Goal: Book appointment/travel/reservation

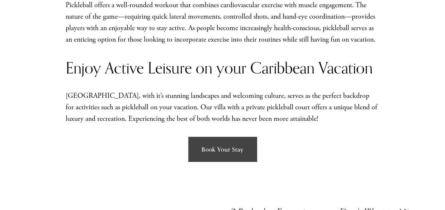
scroll to position [907, 0]
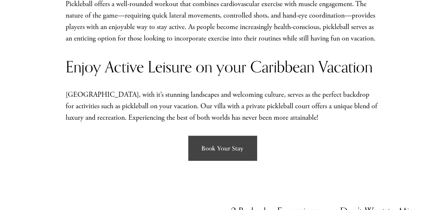
click at [225, 139] on link "Book Your Stay" at bounding box center [222, 148] width 68 height 25
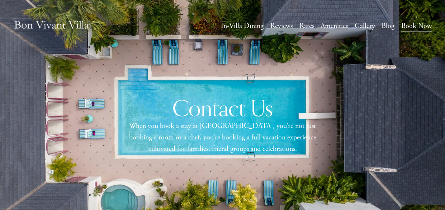
click at [239, 26] on link "In-Villa Dining" at bounding box center [242, 26] width 43 height 13
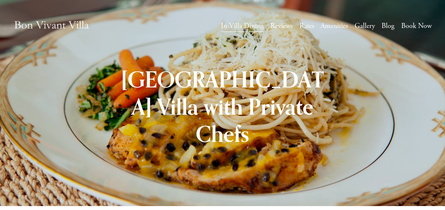
click at [303, 26] on link "Rates" at bounding box center [306, 26] width 15 height 13
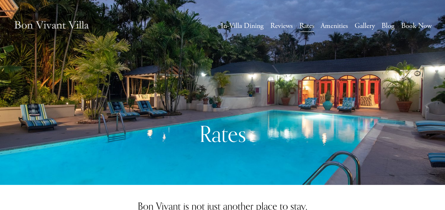
click at [42, 23] on img at bounding box center [51, 25] width 76 height 25
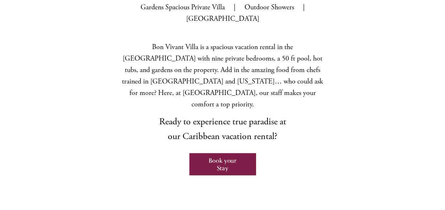
scroll to position [310, 0]
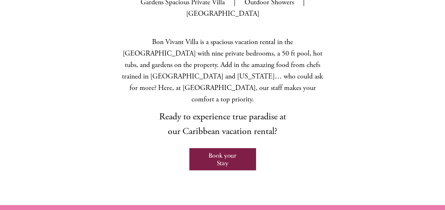
click at [221, 148] on link "Book your Stay" at bounding box center [222, 159] width 66 height 22
